Goal: Communication & Community: Ask a question

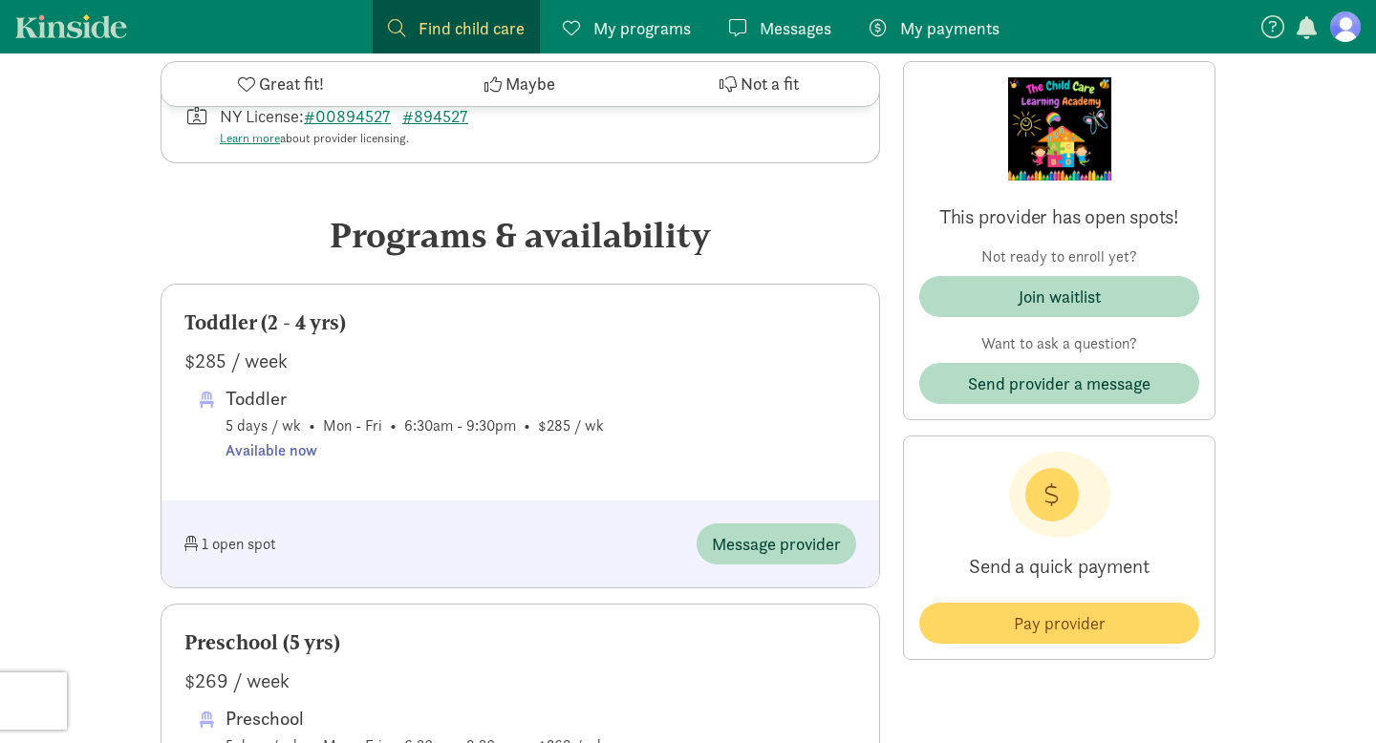
scroll to position [848, 0]
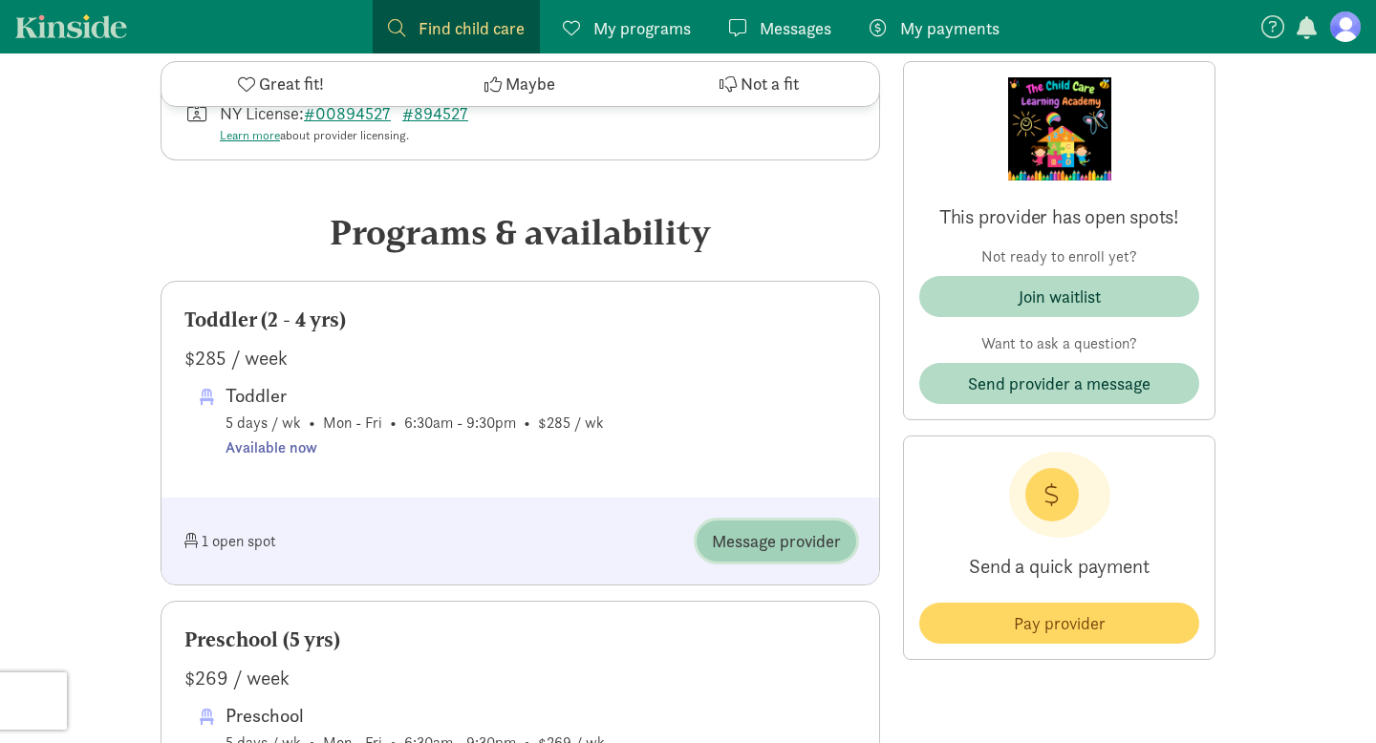
click at [765, 554] on span "Message provider" at bounding box center [776, 541] width 129 height 26
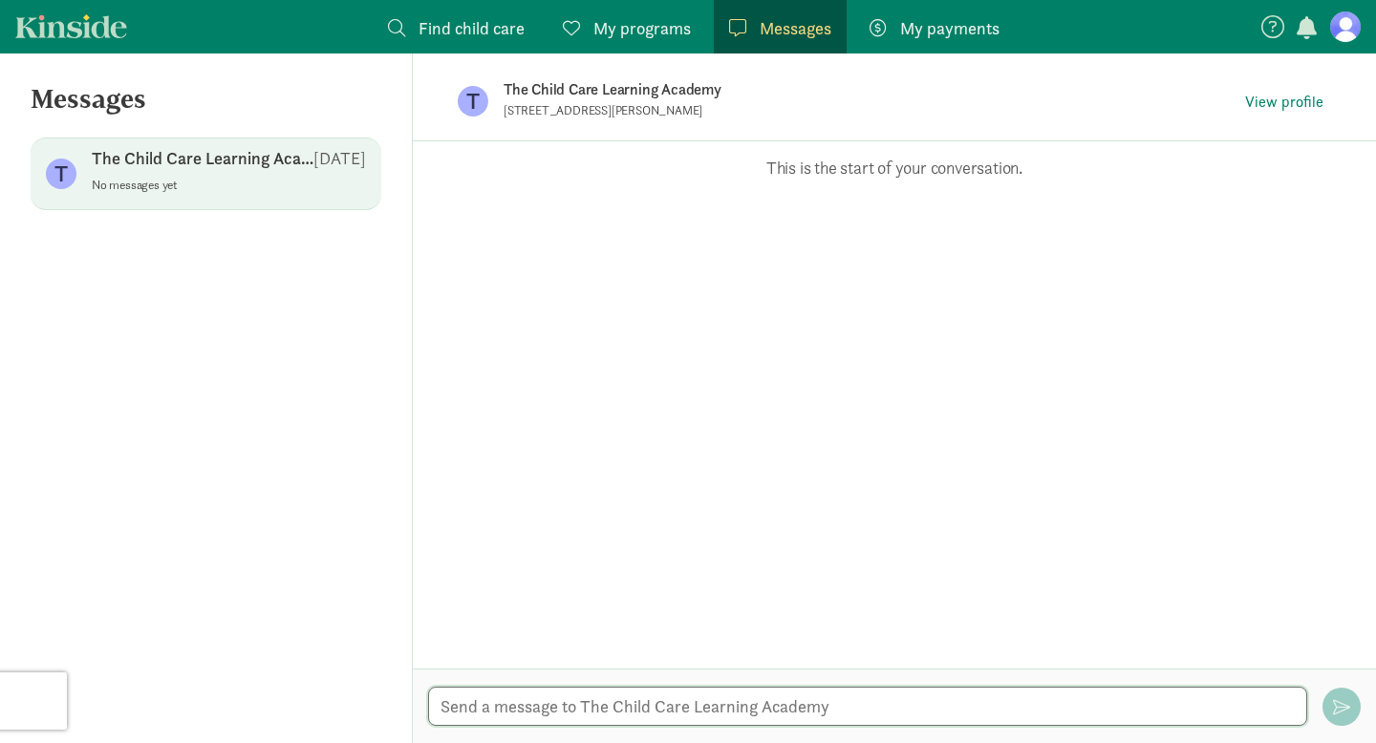
click at [666, 716] on textarea at bounding box center [867, 706] width 879 height 39
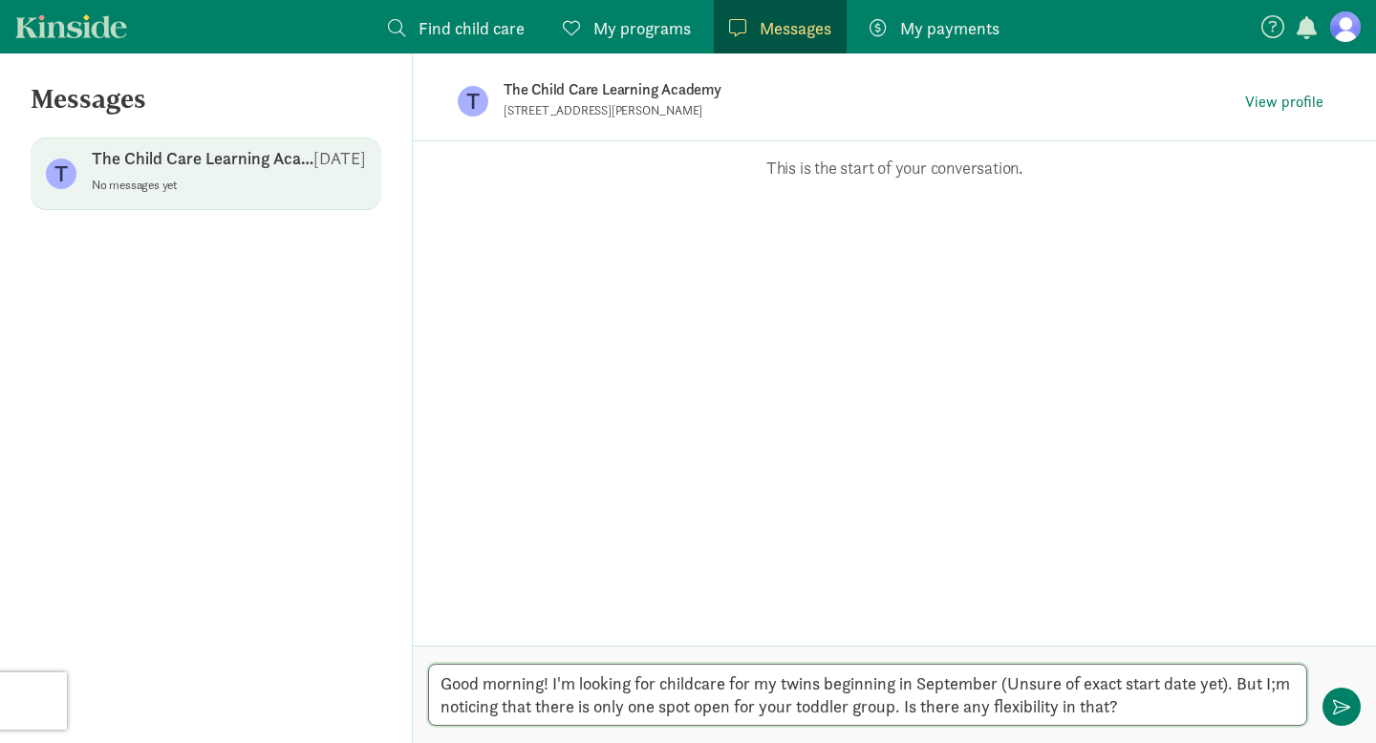
click at [1278, 680] on textarea "Good morning! I'm looking for childcare for my twins beginning in September (Un…" at bounding box center [867, 695] width 879 height 62
type textarea "Good morning! I'm looking for childcare for my twins beginning in September (Un…"
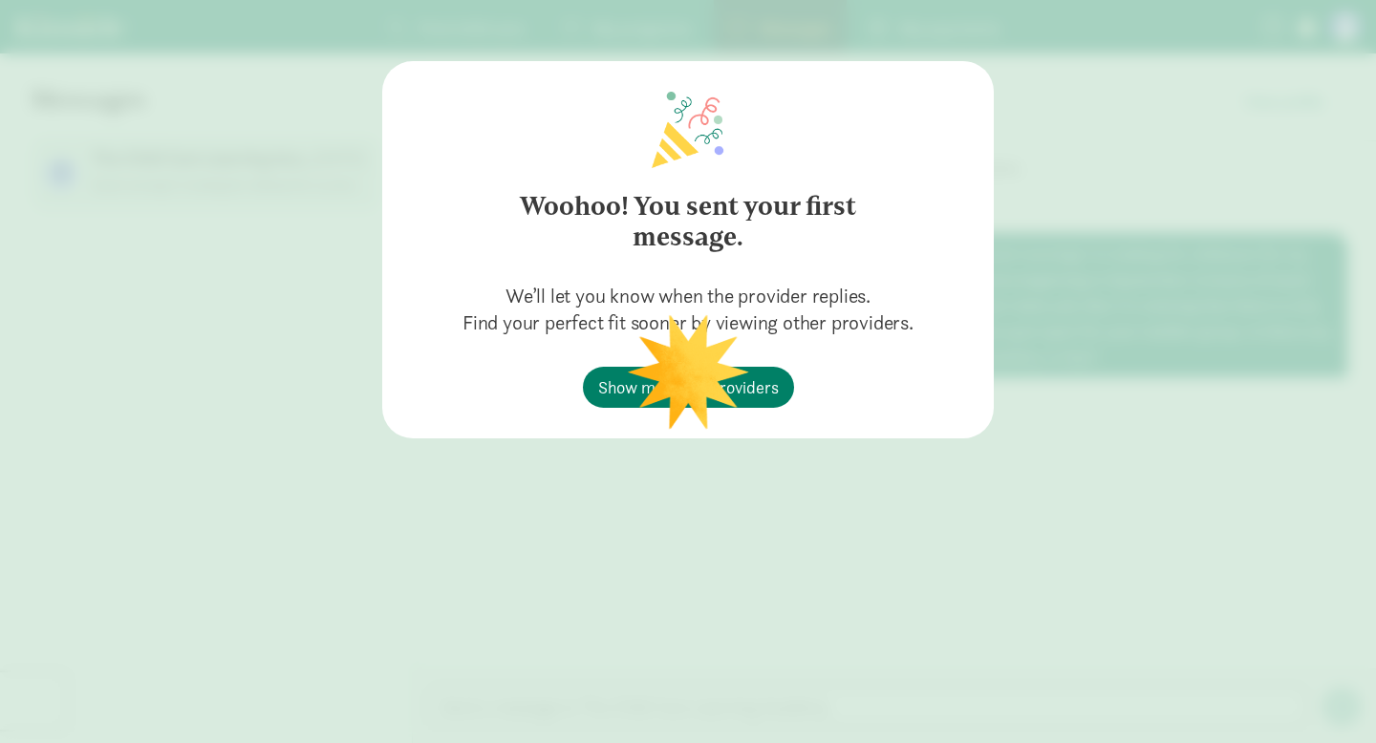
click at [1335, 713] on div "Woohoo! You sent your first message. We’ll let you know when the provider repli…" at bounding box center [688, 371] width 1376 height 743
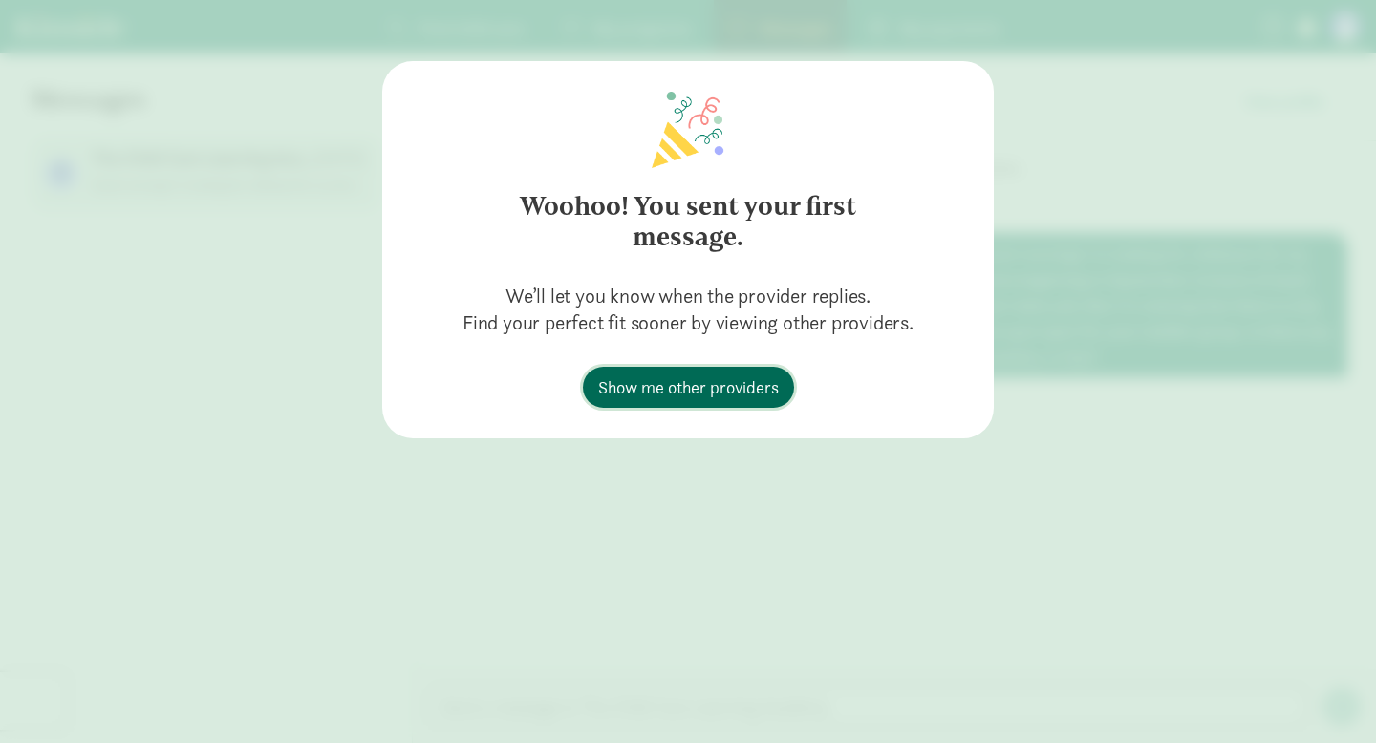
click at [688, 390] on span "Show me other providers" at bounding box center [688, 387] width 181 height 26
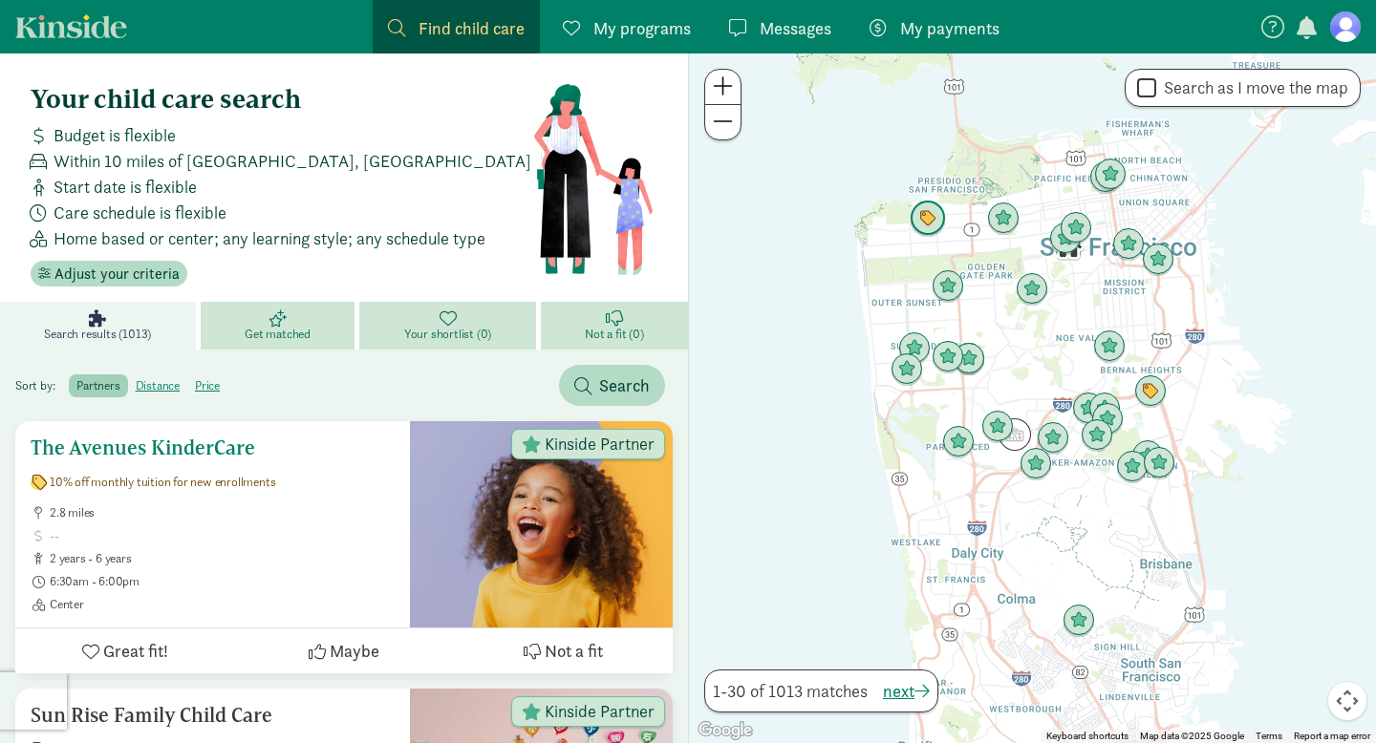
scroll to position [16, 0]
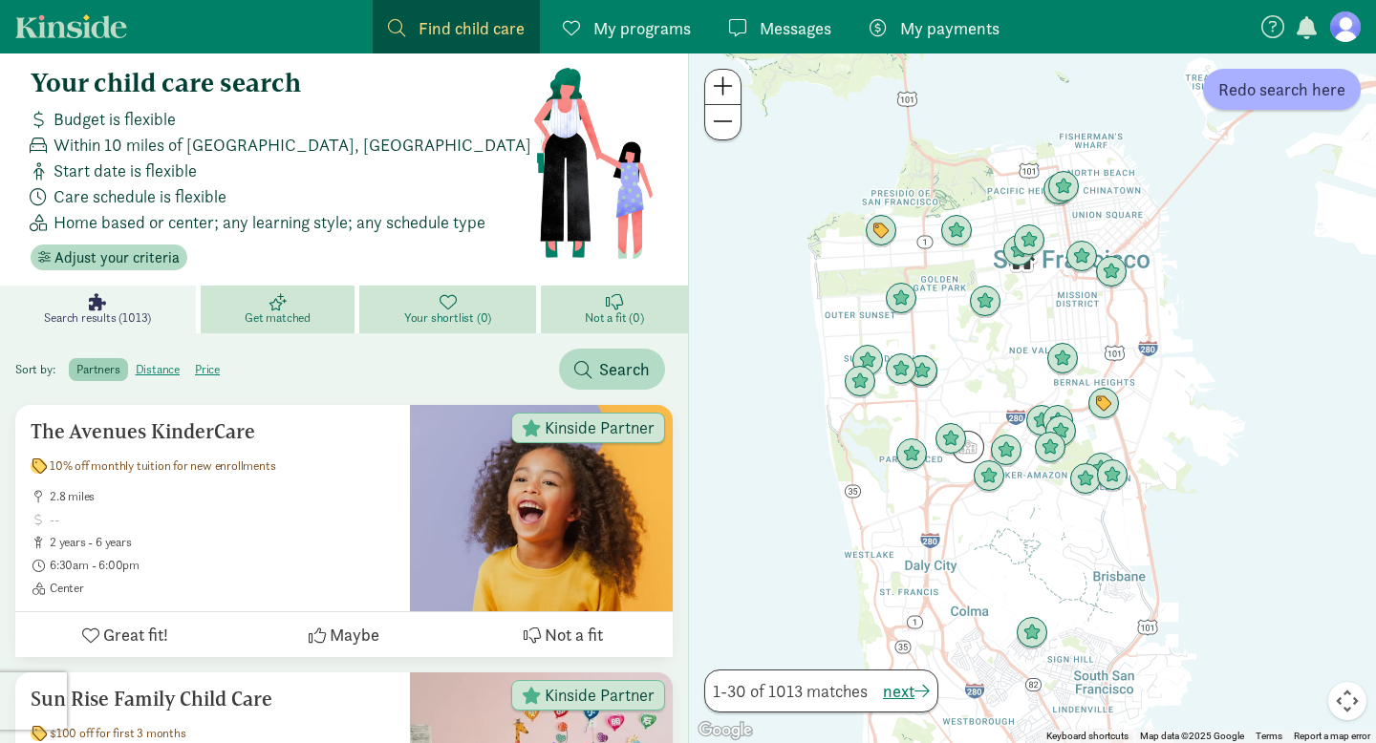
drag, startPoint x: 1097, startPoint y: 278, endPoint x: 1045, endPoint y: 296, distance: 54.7
click at [1045, 296] on div at bounding box center [1032, 398] width 687 height 690
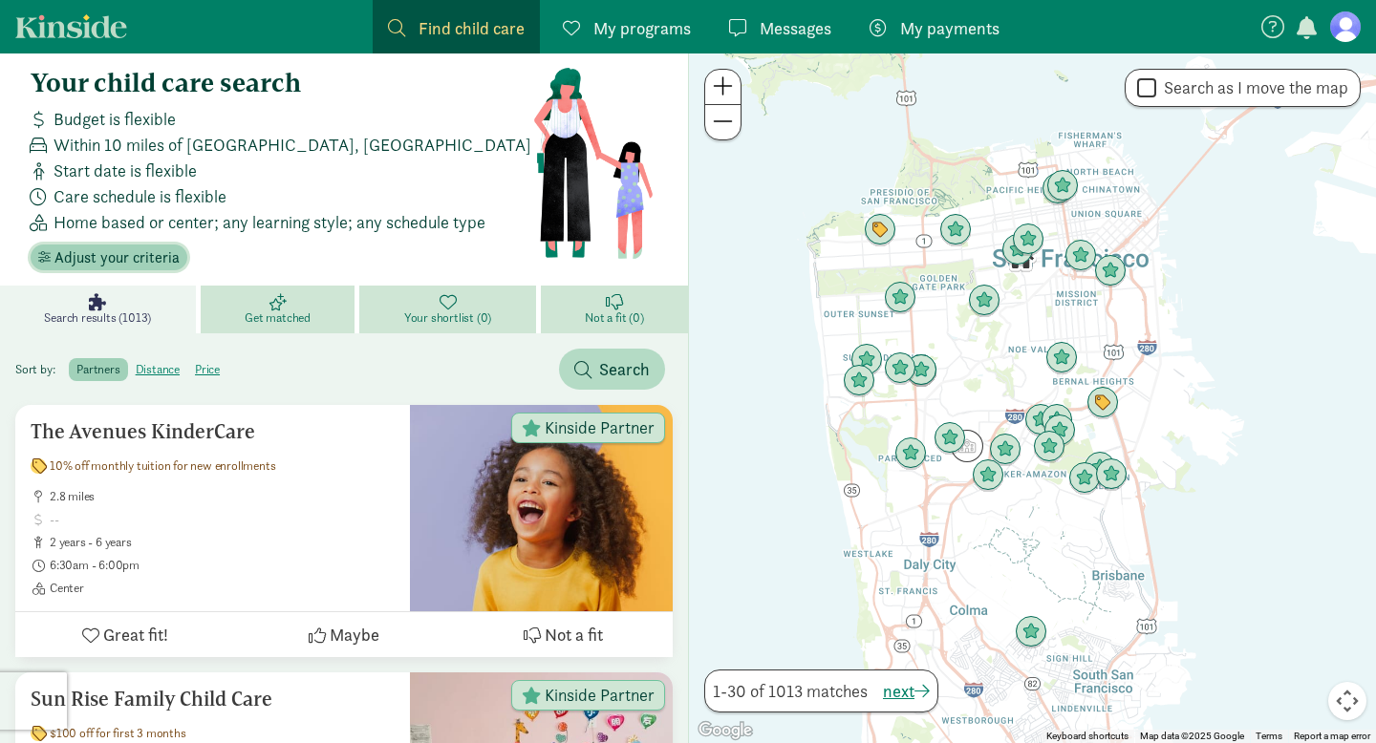
click at [116, 257] on span "Adjust your criteria" at bounding box center [116, 257] width 125 height 23
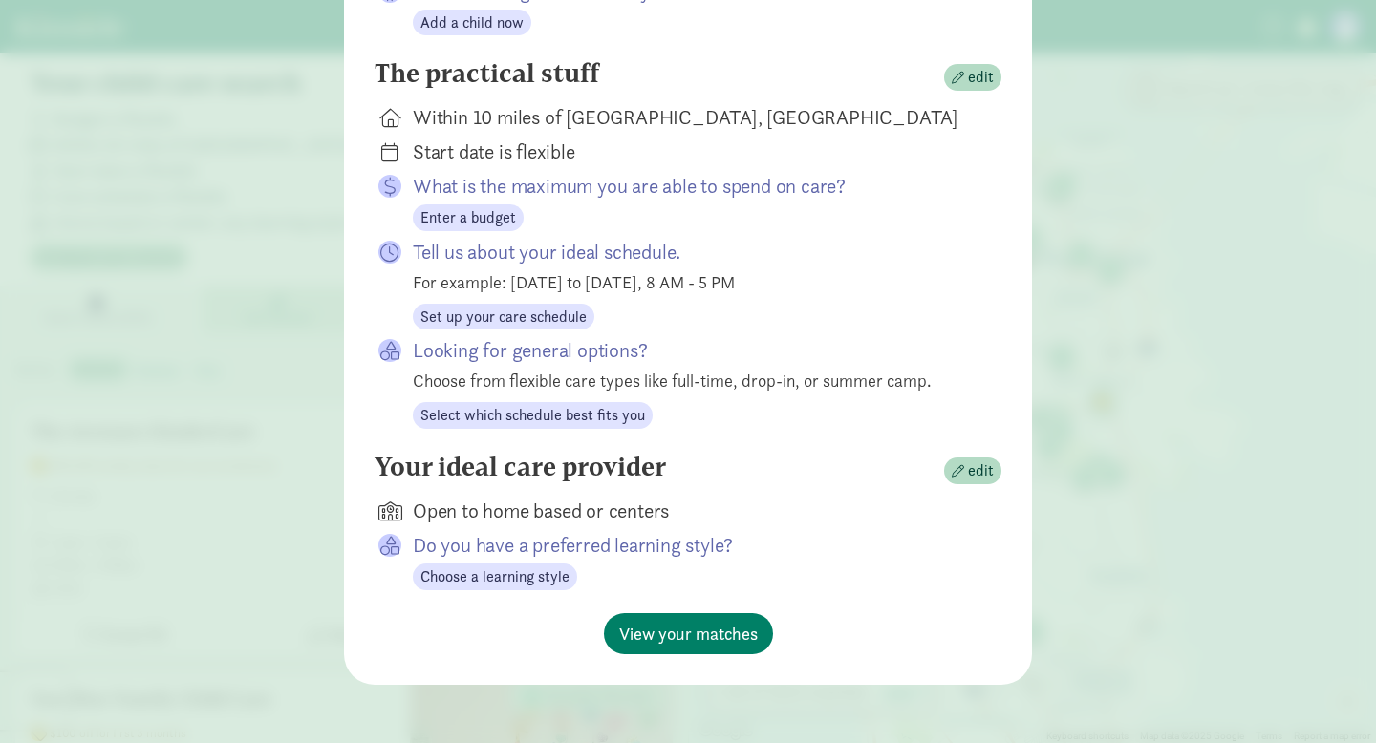
scroll to position [0, 0]
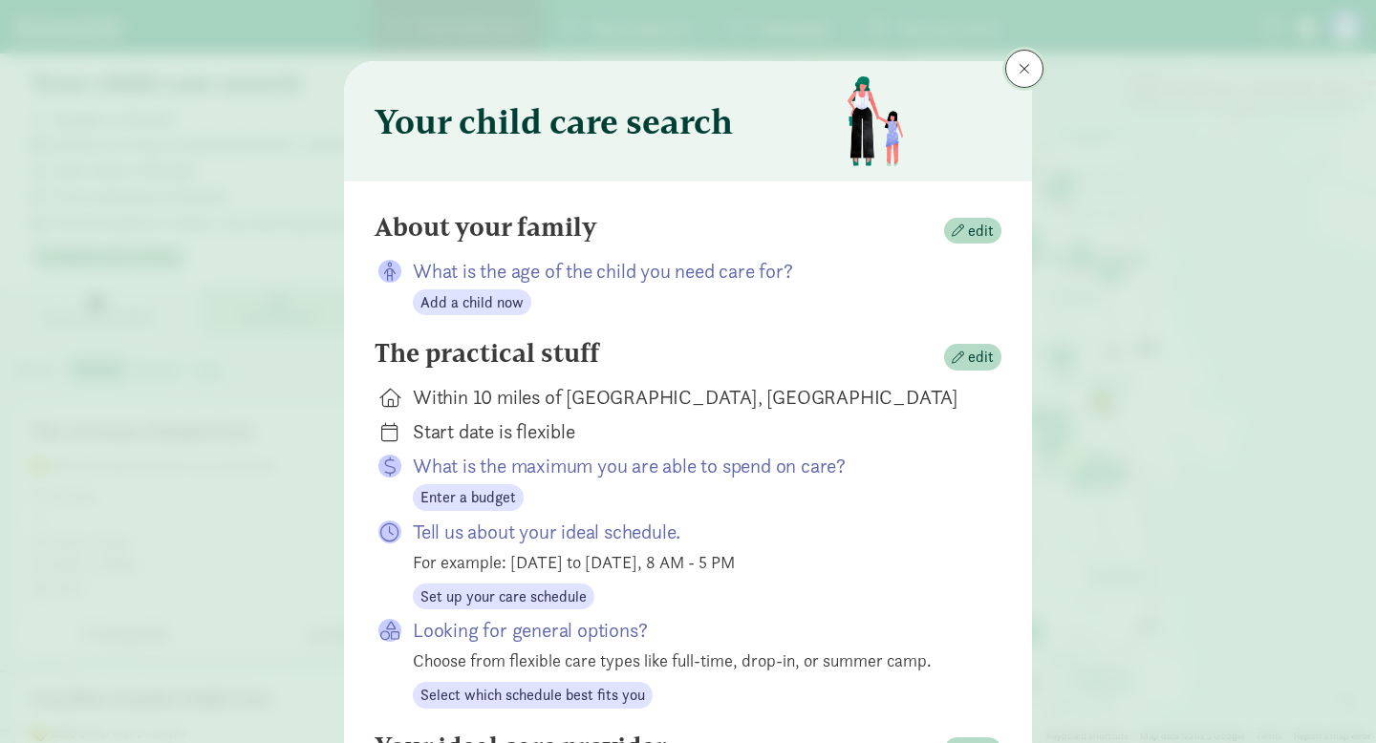
click at [1031, 73] on button at bounding box center [1024, 69] width 38 height 38
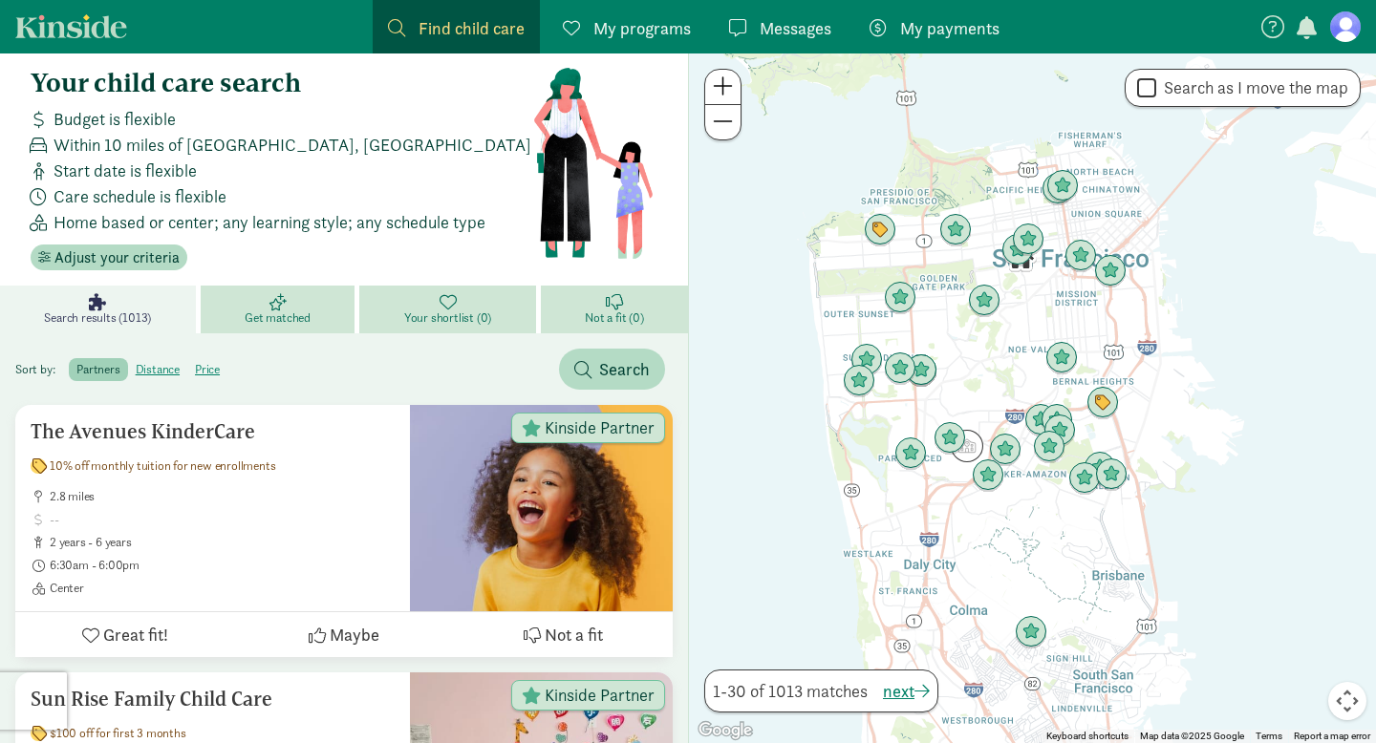
click at [1351, 703] on button "Map camera controls" at bounding box center [1347, 701] width 38 height 38
click at [1310, 658] on button "Move right" at bounding box center [1299, 653] width 38 height 38
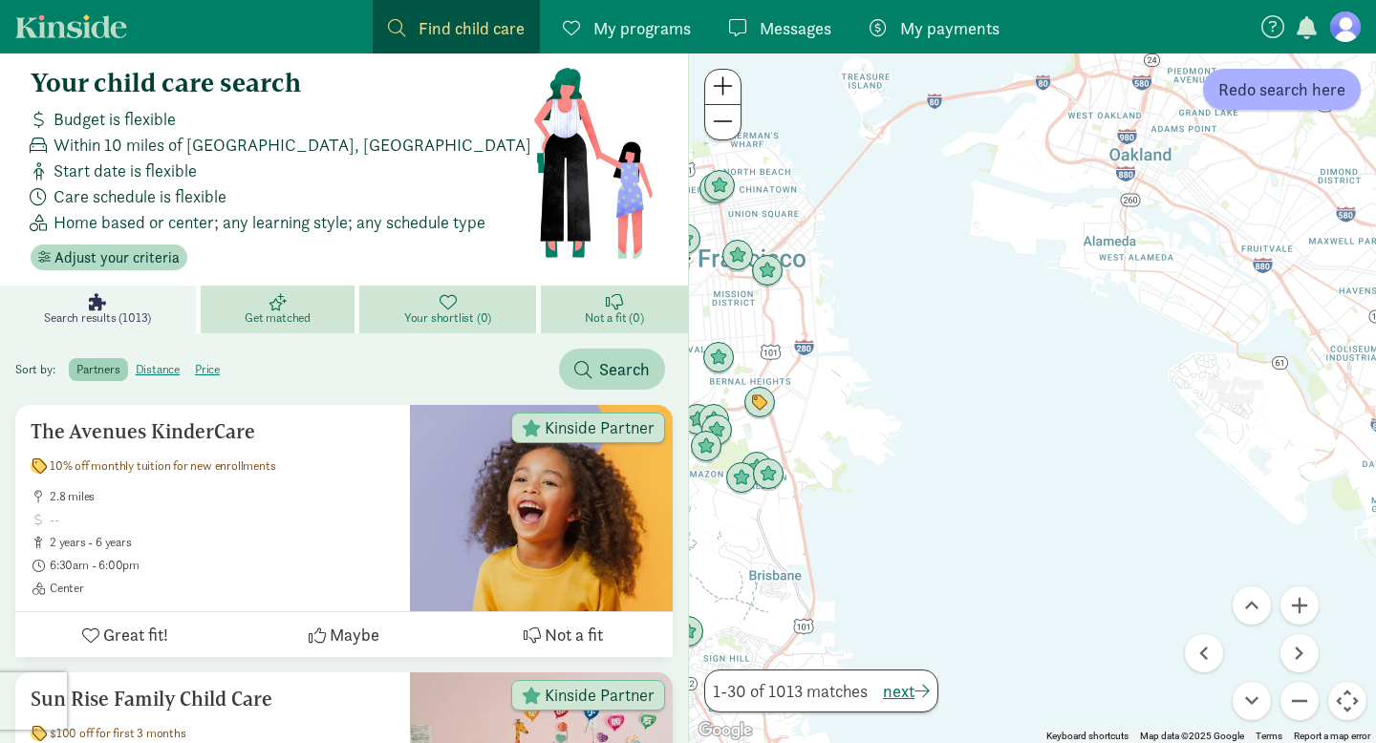
click at [1093, 491] on div at bounding box center [1032, 398] width 687 height 690
click at [1307, 699] on button "Zoom out" at bounding box center [1299, 701] width 38 height 38
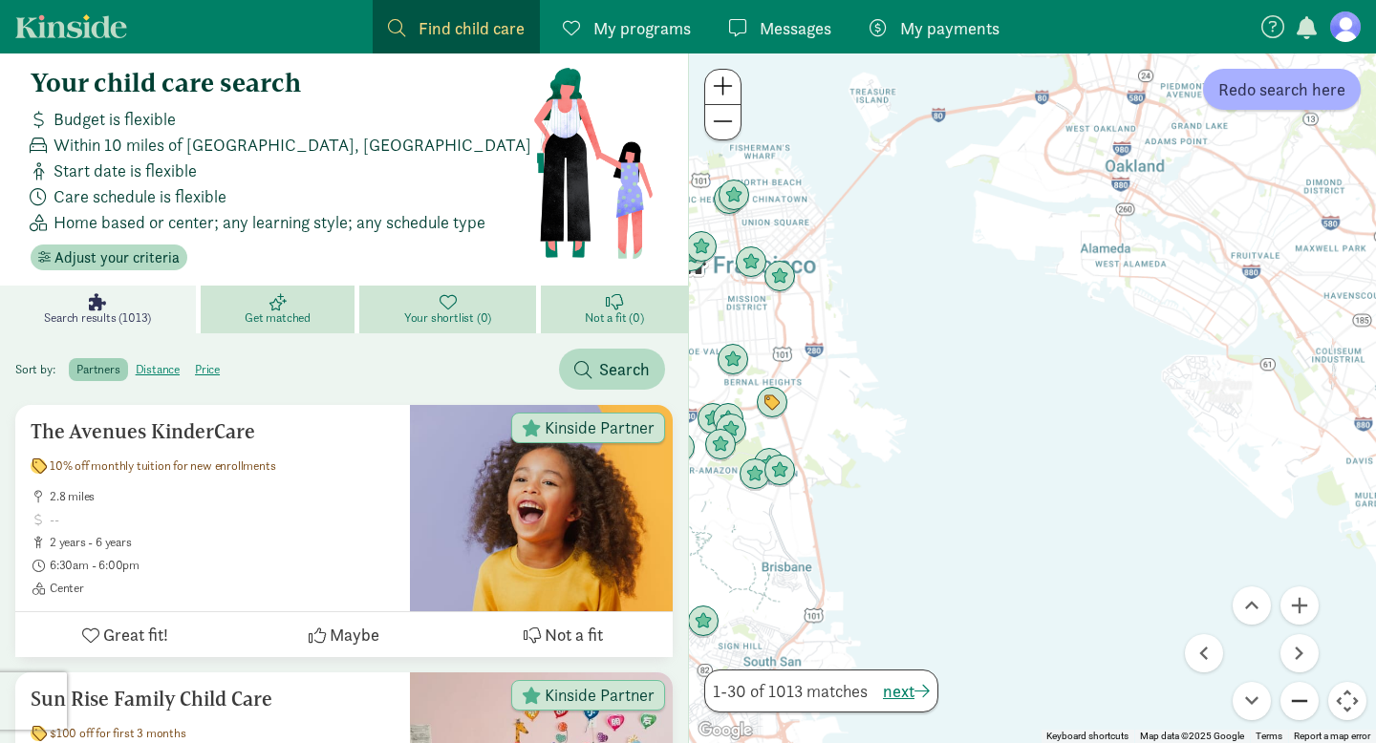
click at [1307, 699] on button "Zoom out" at bounding box center [1299, 701] width 38 height 38
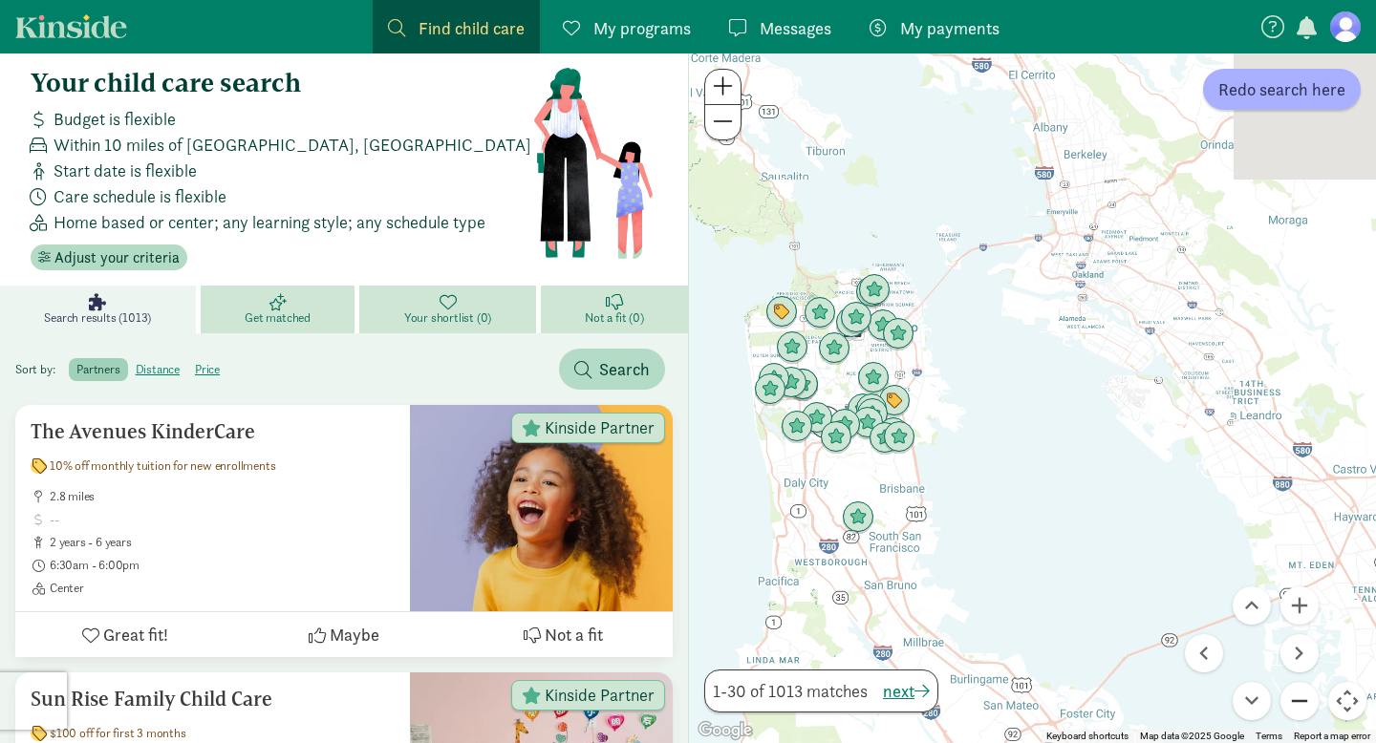
click at [1307, 699] on button "Zoom out" at bounding box center [1299, 701] width 38 height 38
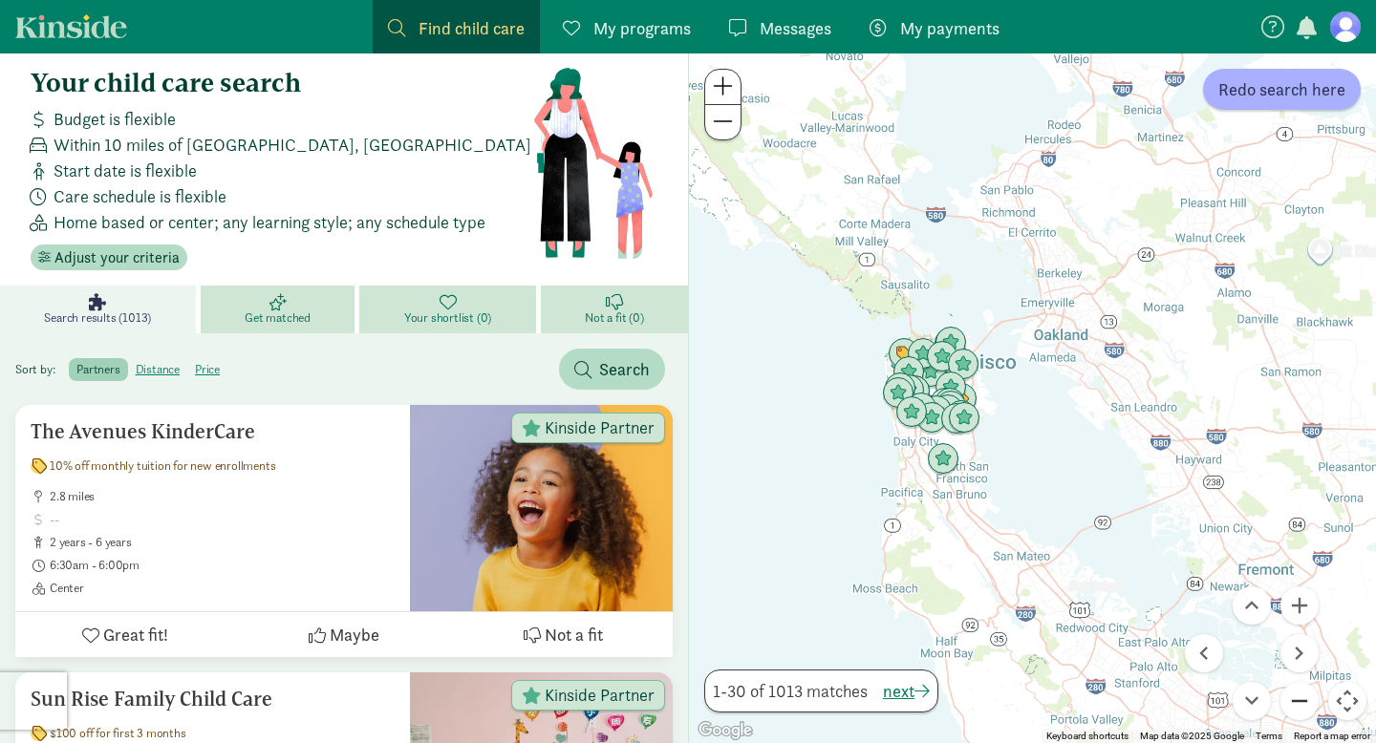
click at [1307, 699] on button "Zoom out" at bounding box center [1299, 701] width 38 height 38
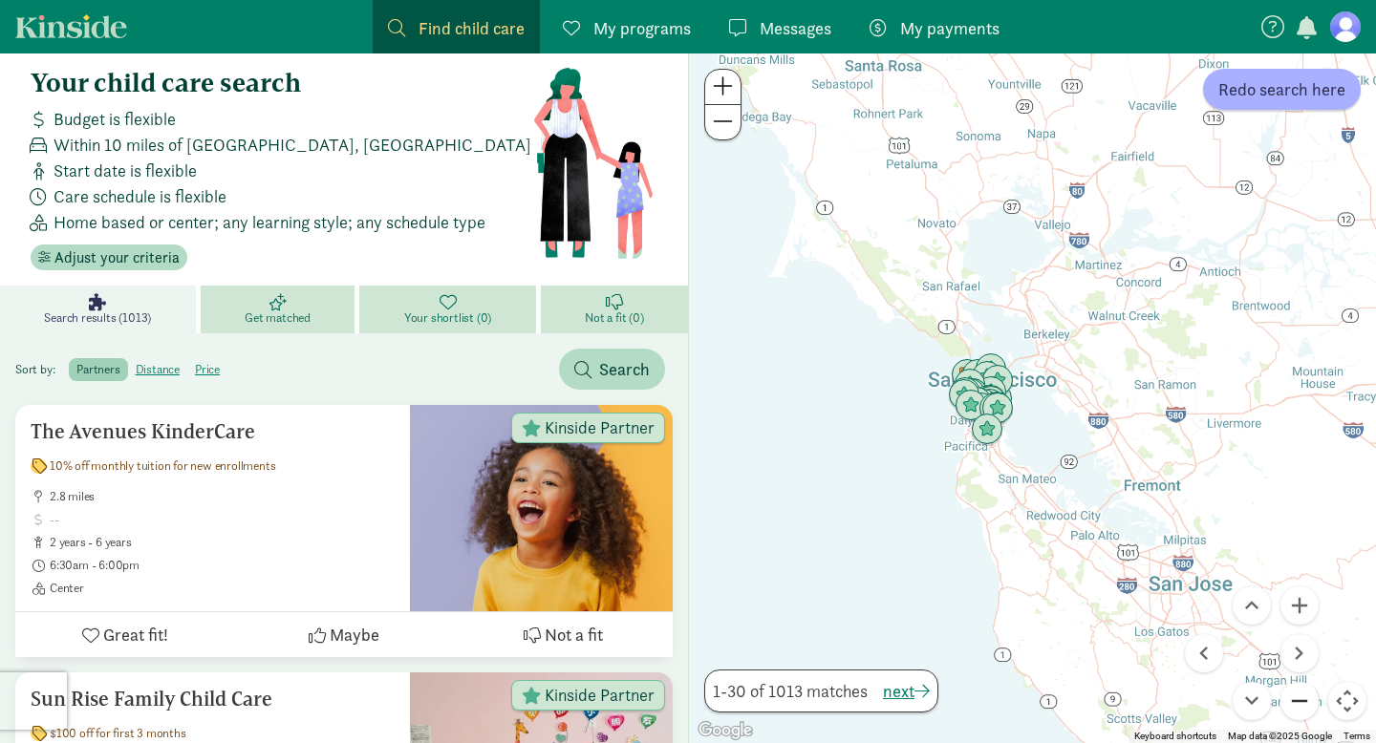
click at [1307, 699] on button "Zoom out" at bounding box center [1299, 701] width 38 height 38
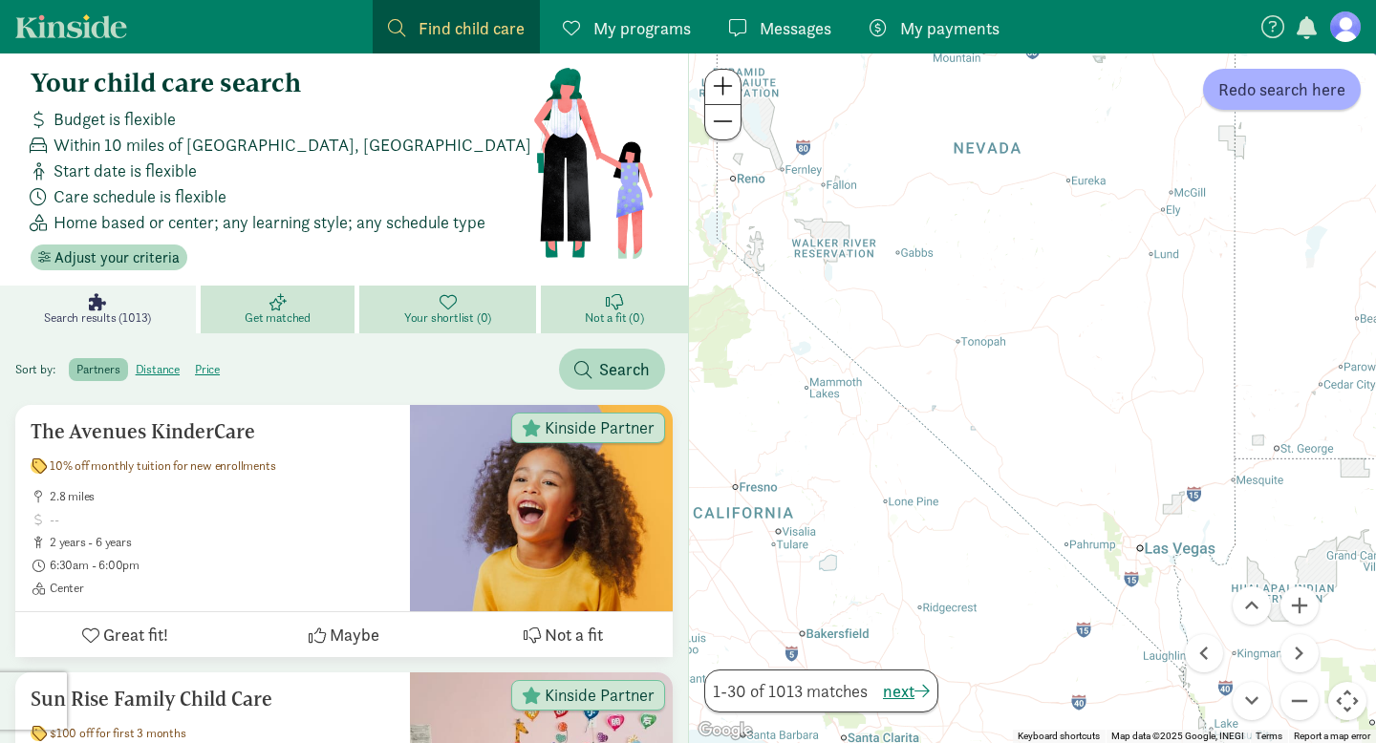
drag, startPoint x: 1237, startPoint y: 533, endPoint x: 716, endPoint y: 510, distance: 522.1
click at [716, 510] on div at bounding box center [1032, 398] width 687 height 690
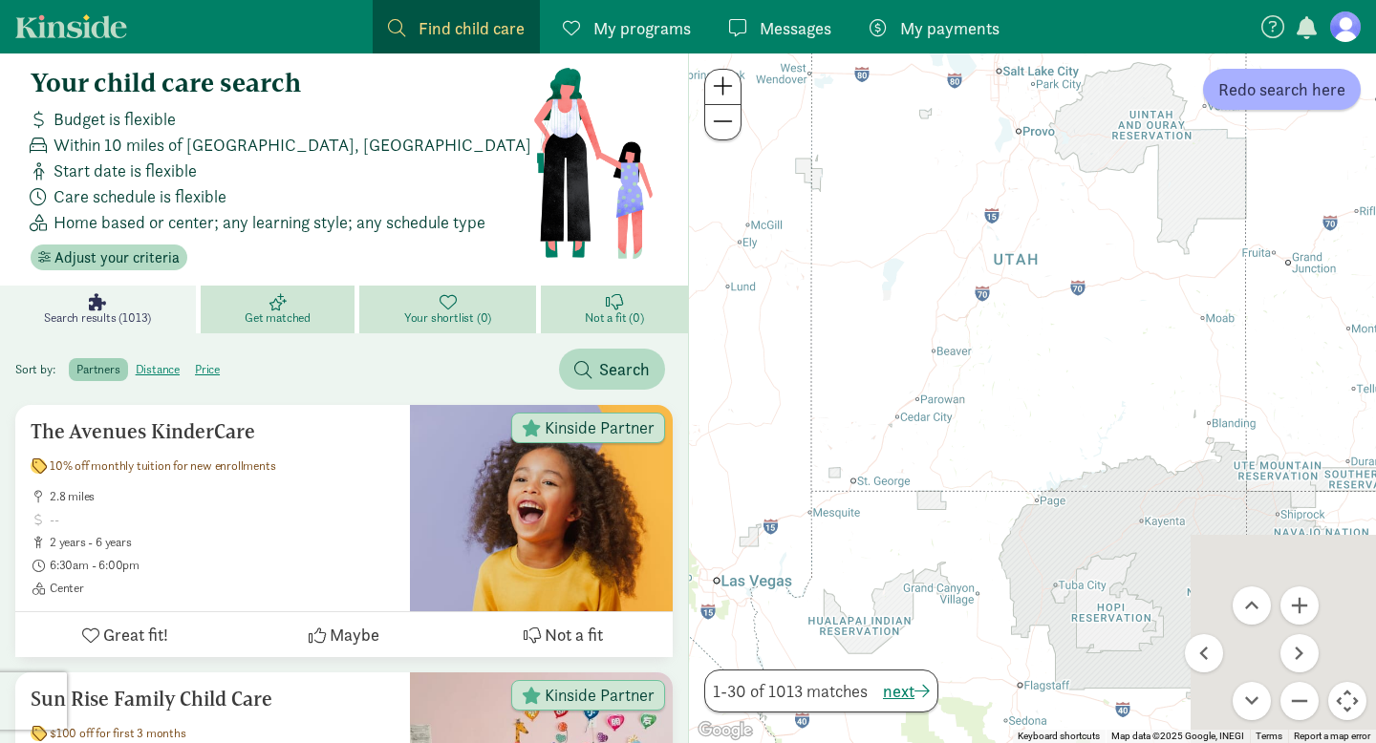
drag, startPoint x: 1123, startPoint y: 375, endPoint x: 694, endPoint y: 408, distance: 430.1
click at [694, 408] on div at bounding box center [1032, 398] width 687 height 690
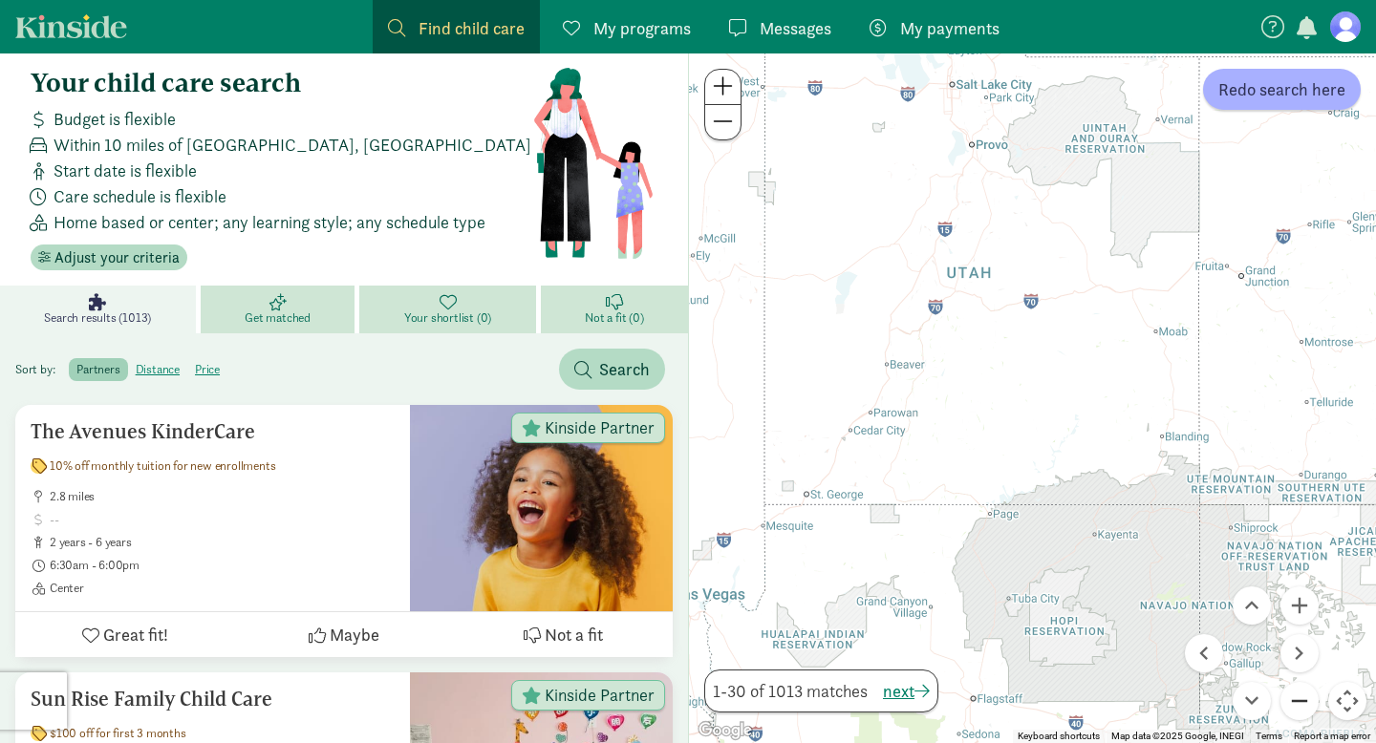
click at [1304, 702] on button "Zoom out" at bounding box center [1299, 701] width 38 height 38
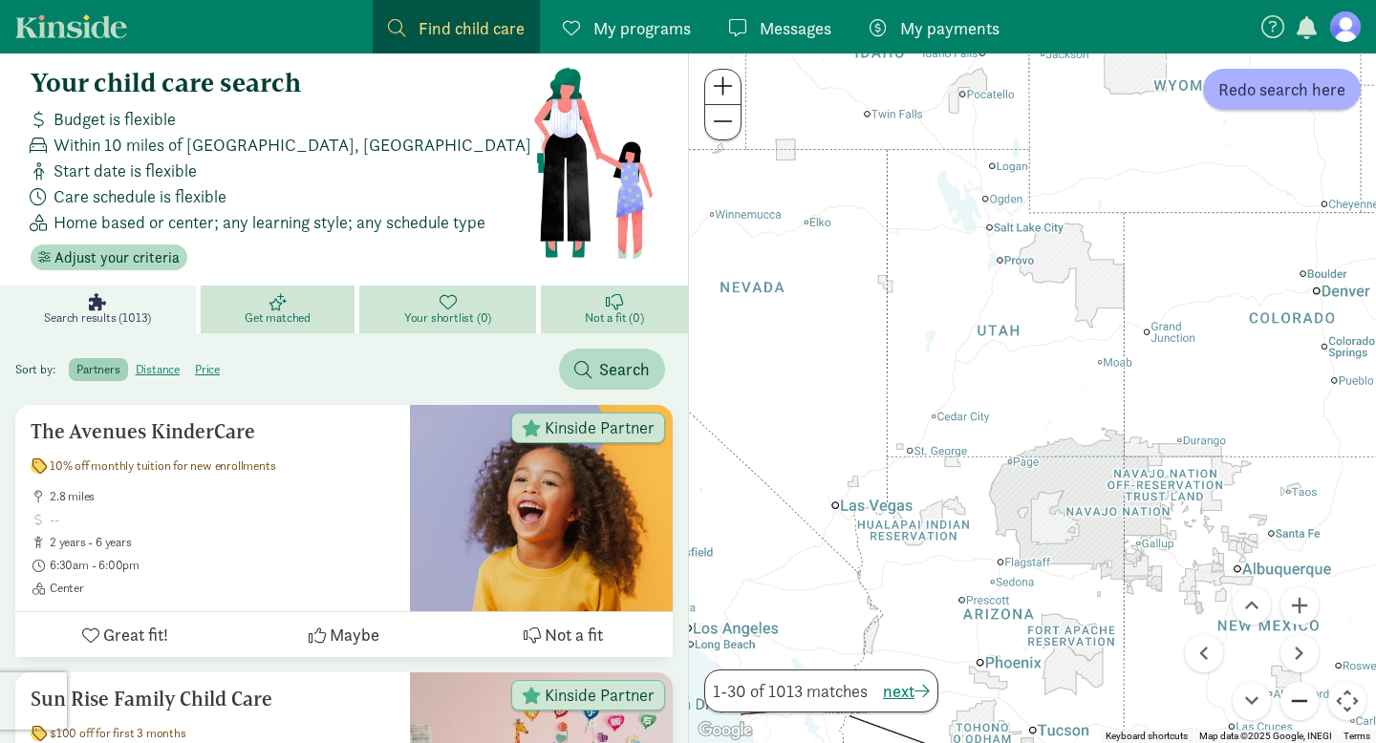
click at [1304, 702] on button "Zoom out" at bounding box center [1299, 701] width 38 height 38
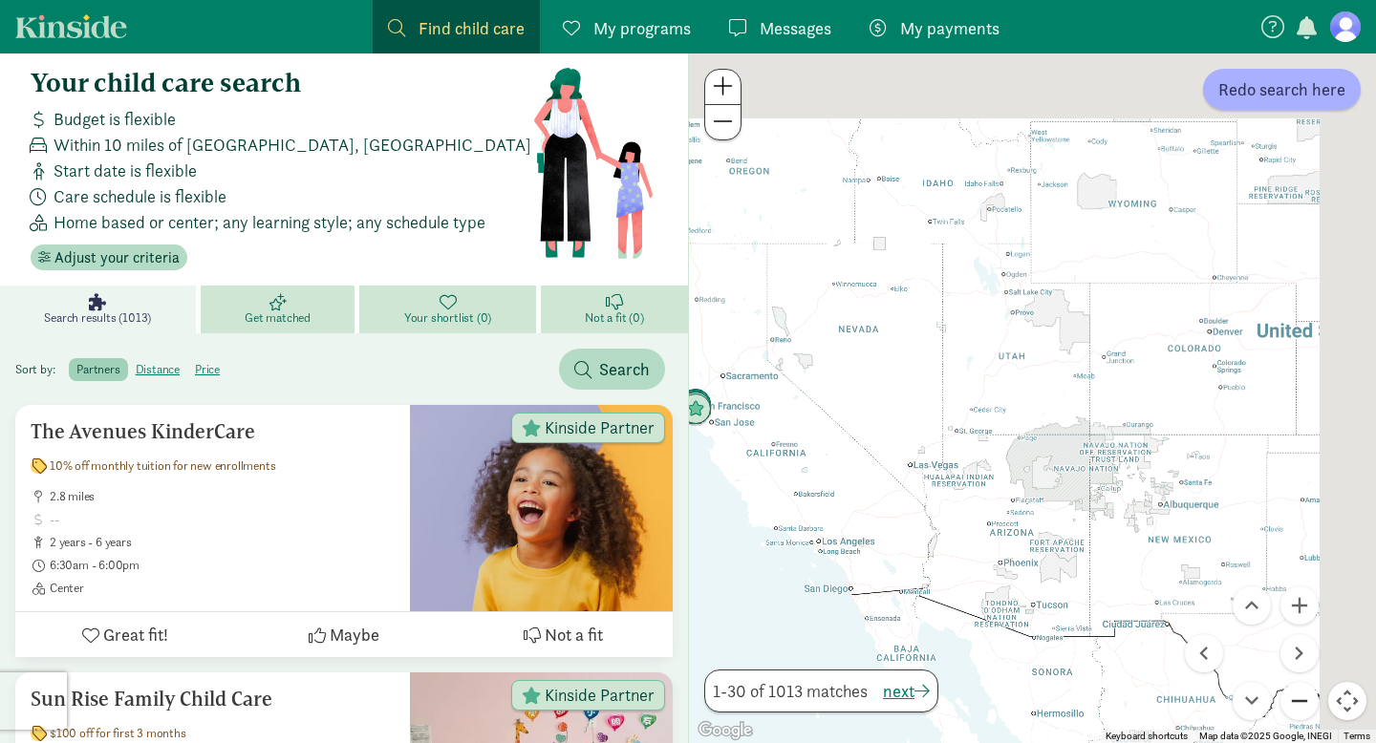
click at [1304, 702] on button "Zoom out" at bounding box center [1299, 701] width 38 height 38
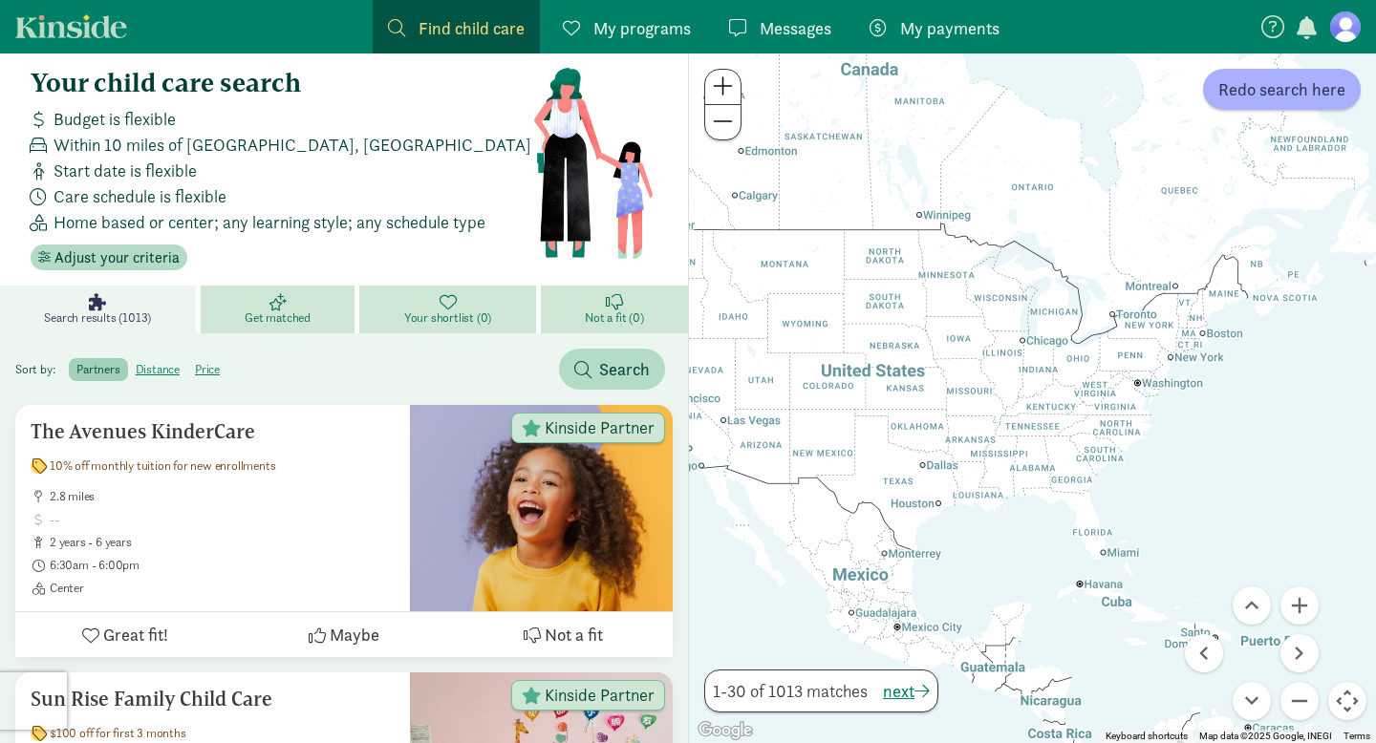
drag, startPoint x: 1340, startPoint y: 404, endPoint x: 1064, endPoint y: 400, distance: 276.1
click at [1073, 401] on div at bounding box center [1032, 398] width 687 height 690
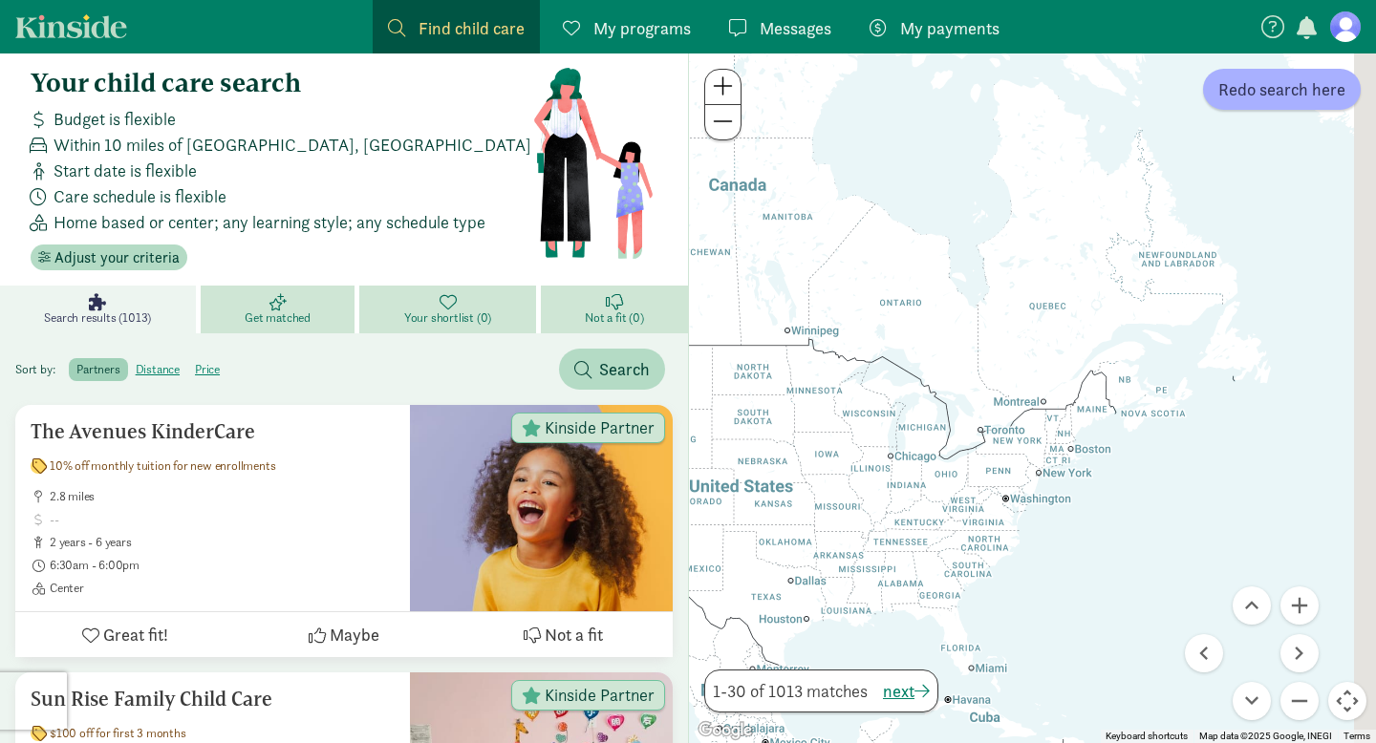
drag, startPoint x: 1200, startPoint y: 333, endPoint x: 1052, endPoint y: 462, distance: 196.4
click at [1052, 462] on div at bounding box center [1032, 398] width 687 height 690
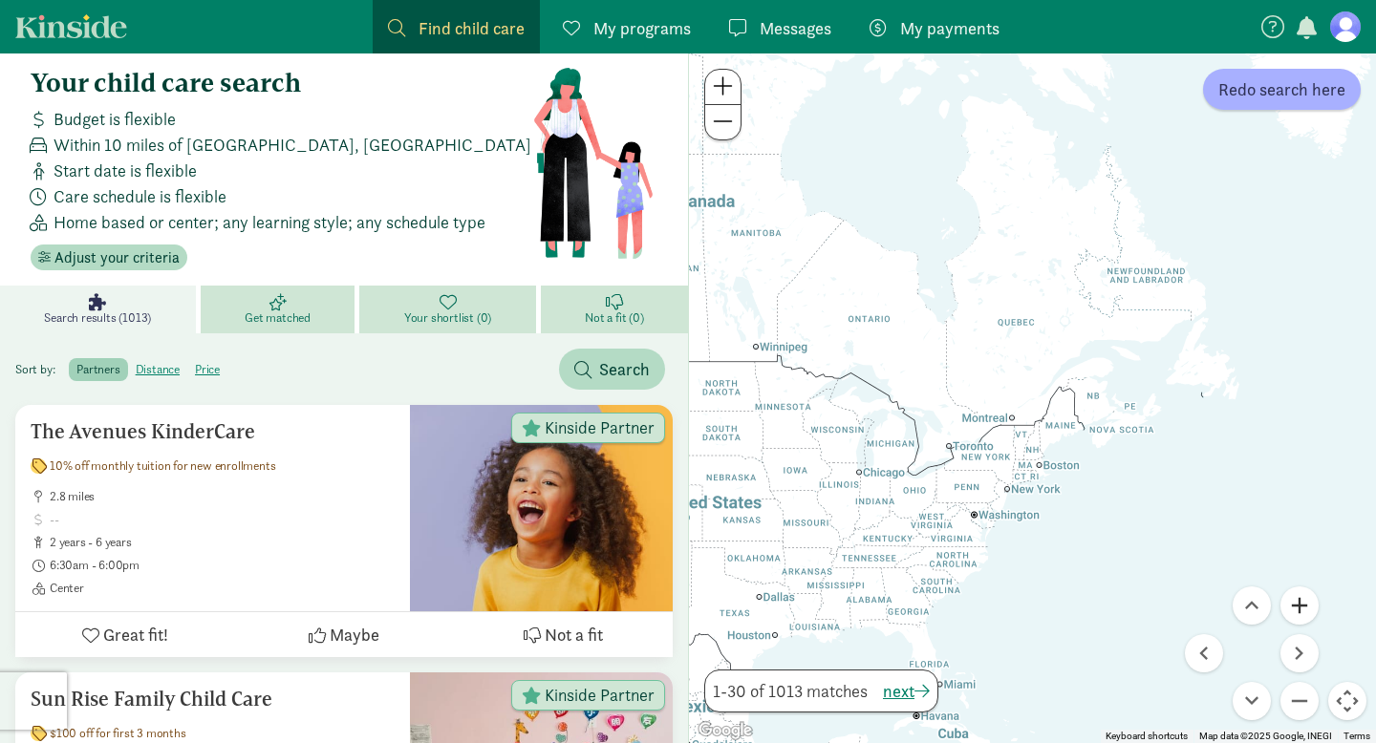
click at [1293, 599] on button "Zoom in" at bounding box center [1299, 606] width 38 height 38
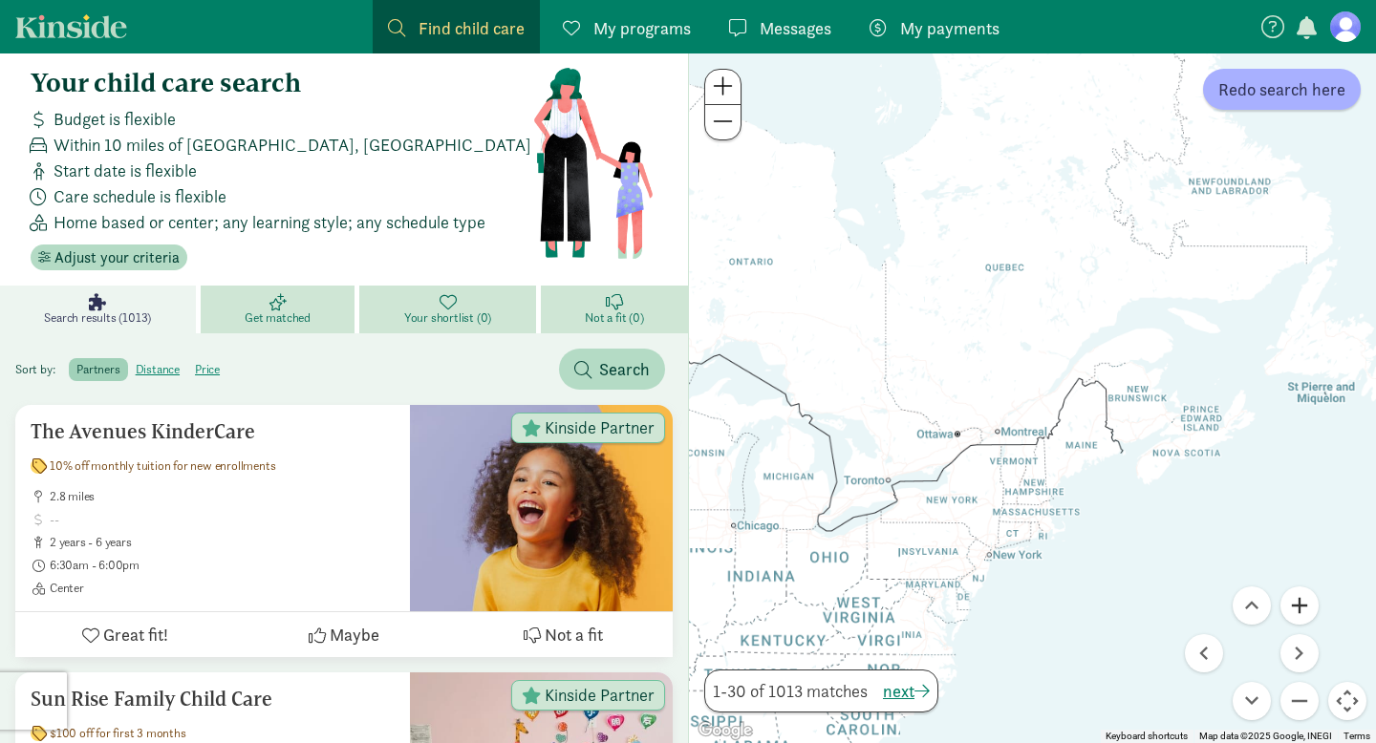
click at [1293, 599] on button "Zoom in" at bounding box center [1299, 606] width 38 height 38
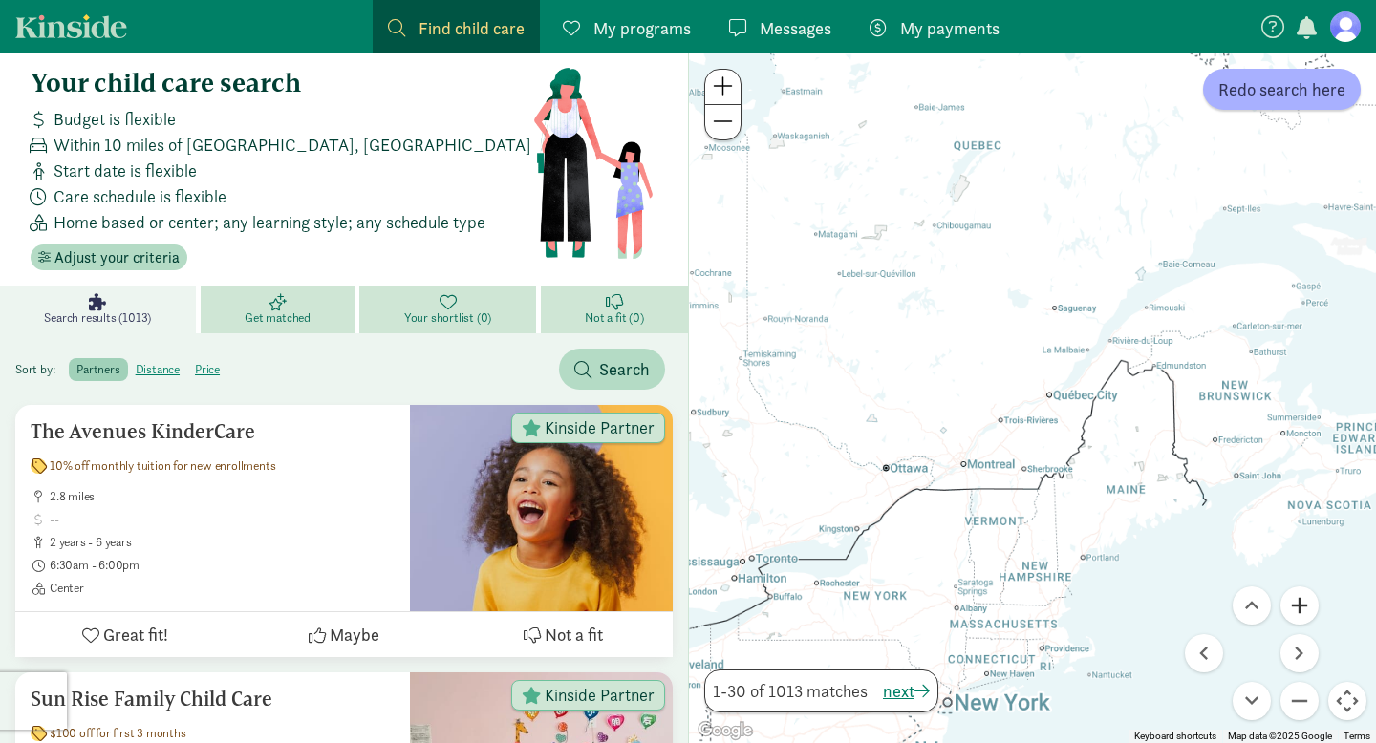
click at [1293, 599] on button "Zoom in" at bounding box center [1299, 606] width 38 height 38
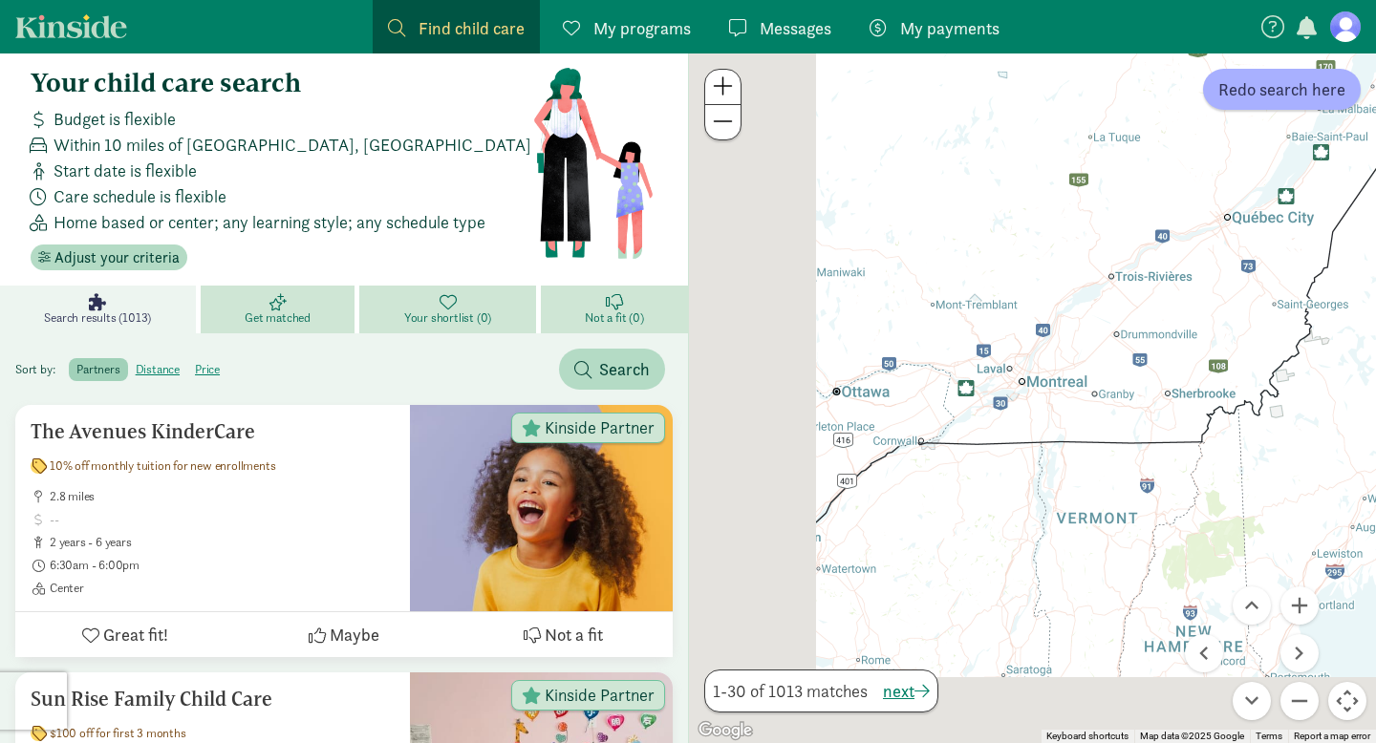
drag, startPoint x: 917, startPoint y: 523, endPoint x: 1137, endPoint y: 297, distance: 315.5
click at [1137, 297] on div at bounding box center [1032, 398] width 687 height 690
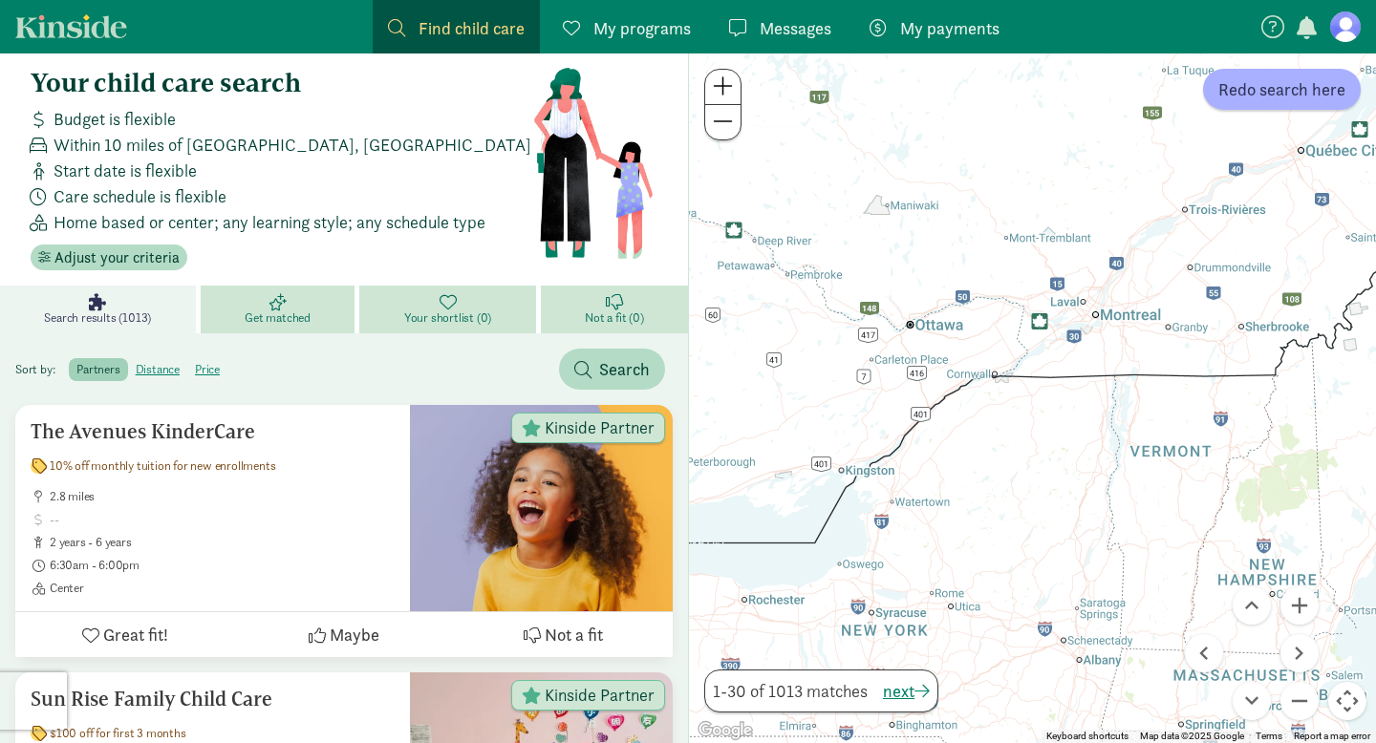
drag, startPoint x: 1015, startPoint y: 445, endPoint x: 1125, endPoint y: 269, distance: 207.8
click at [1125, 269] on div at bounding box center [1032, 398] width 687 height 690
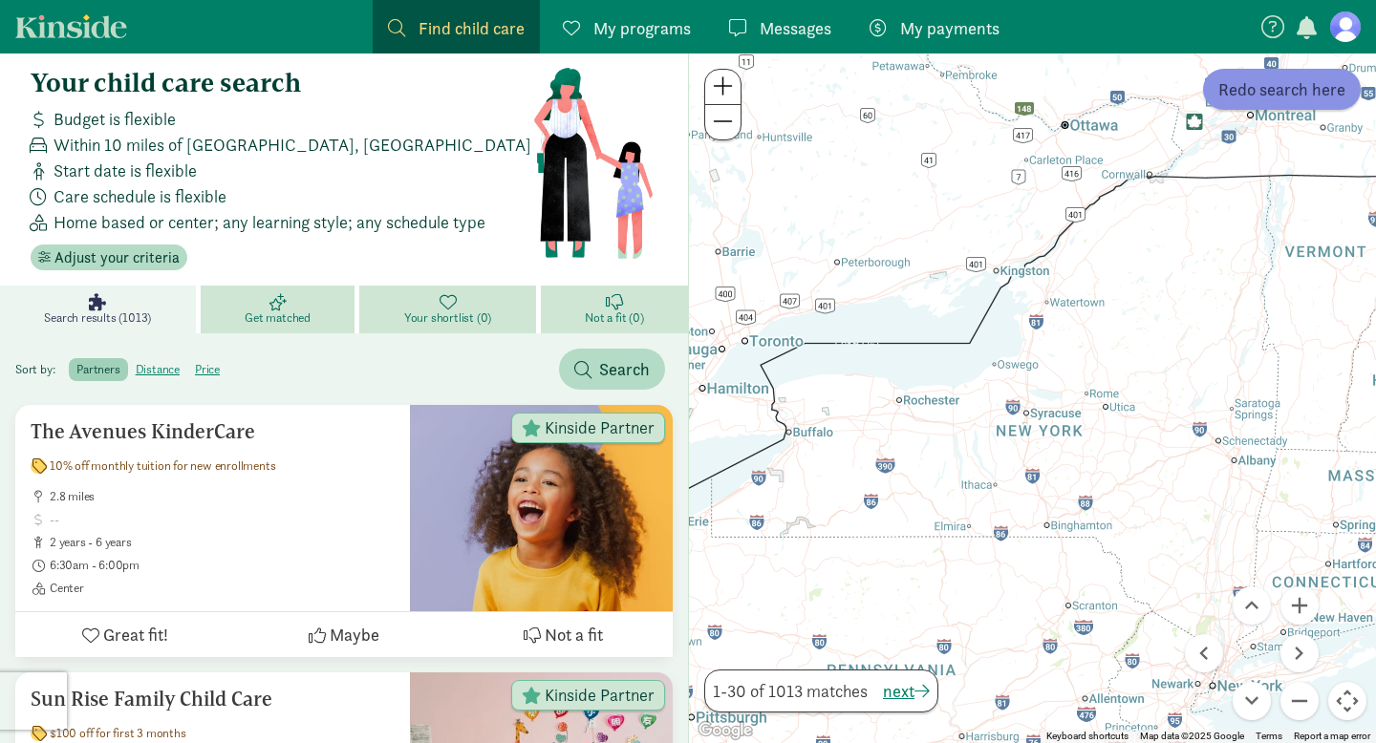
click at [1269, 89] on span "Redo search here" at bounding box center [1281, 89] width 127 height 26
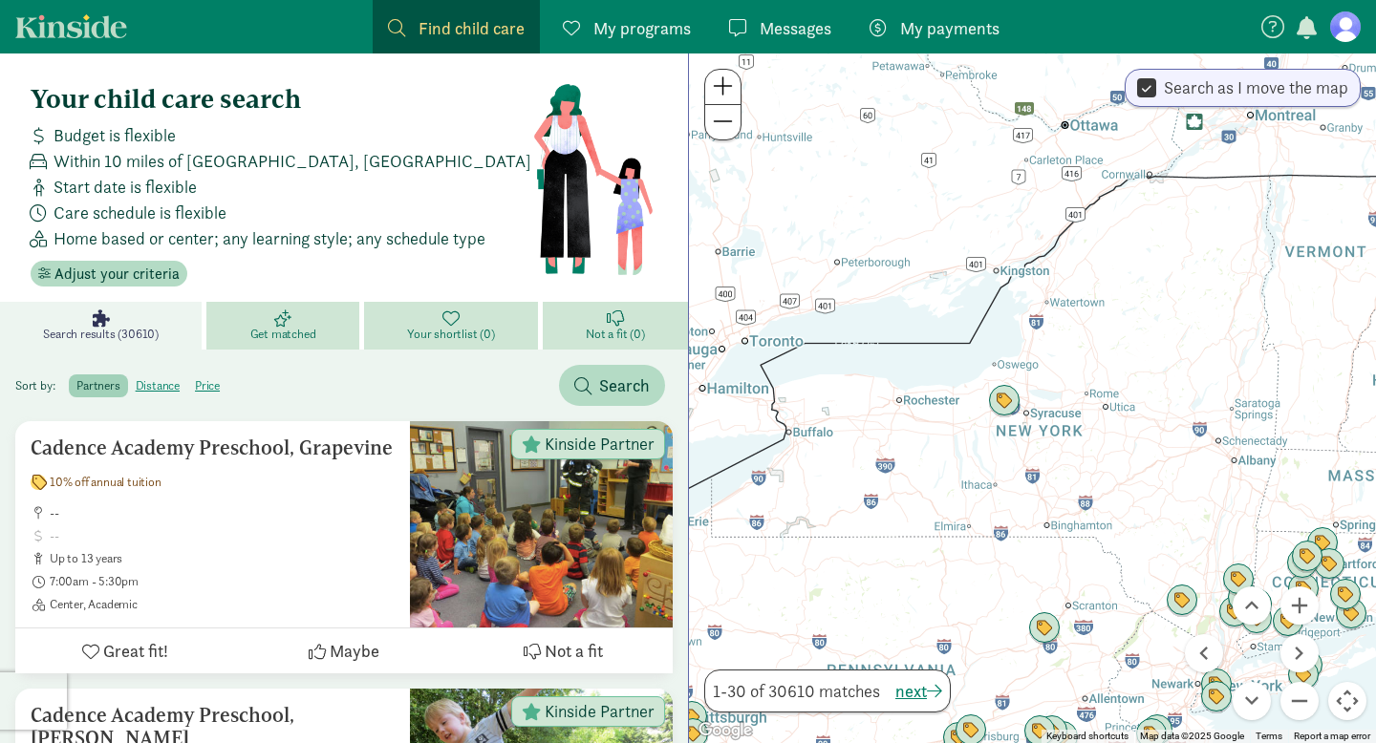
click at [908, 399] on div at bounding box center [1032, 398] width 687 height 690
